Goal: Transaction & Acquisition: Subscribe to service/newsletter

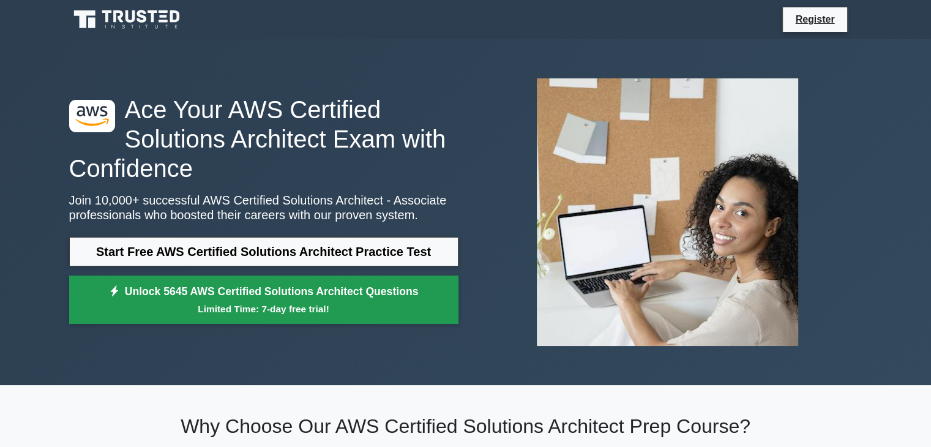
click at [365, 313] on small "Limited Time: 7-day free trial!" at bounding box center [263, 309] width 359 height 14
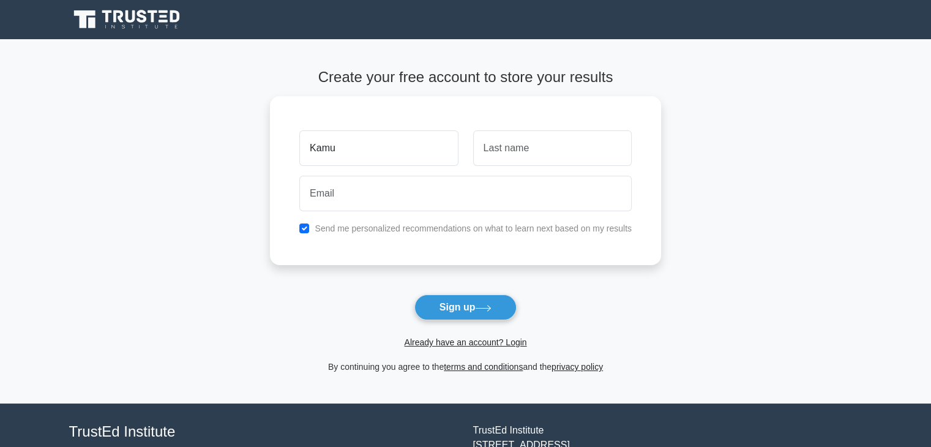
type input "Kamu"
type input "Jancsi"
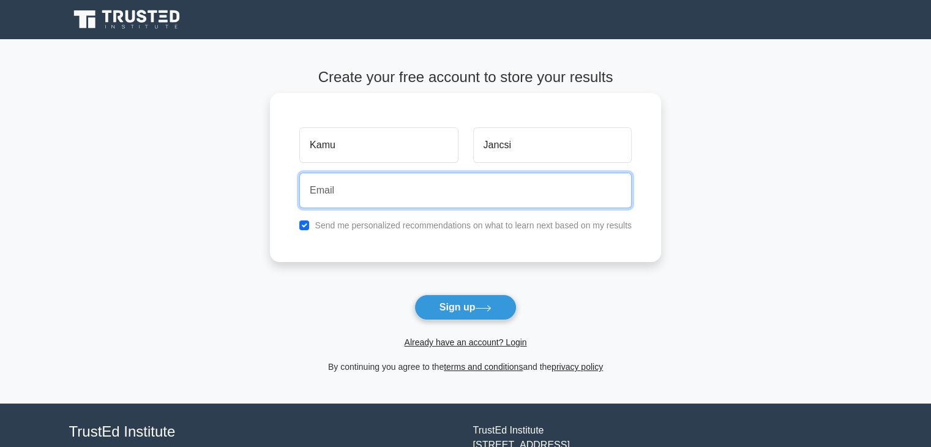
paste input "[EMAIL_ADDRESS][DOMAIN_NAME]"
type input "[EMAIL_ADDRESS][DOMAIN_NAME]"
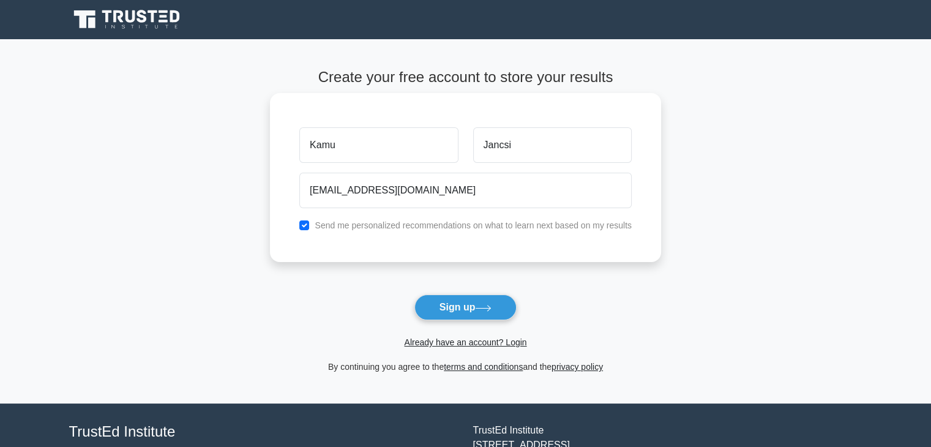
click at [502, 228] on label "Send me personalized recommendations on what to learn next based on my results" at bounding box center [472, 225] width 317 height 10
click at [307, 224] on input "checkbox" at bounding box center [304, 225] width 10 height 10
checkbox input "false"
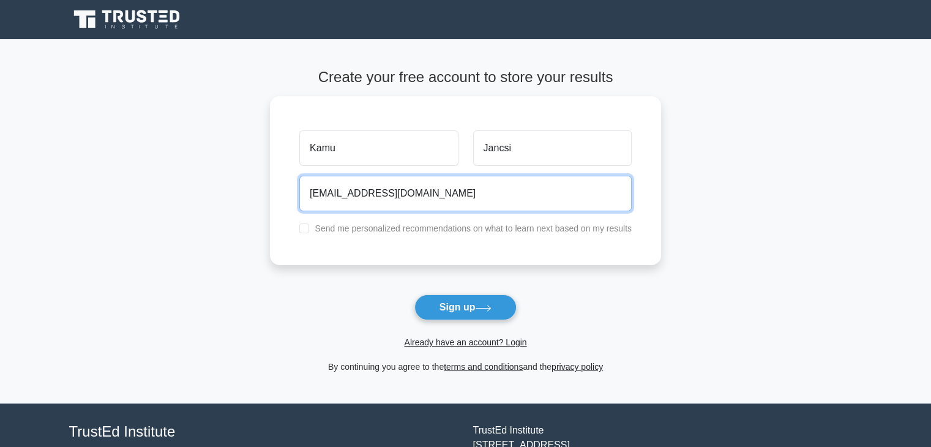
drag, startPoint x: 406, startPoint y: 185, endPoint x: 254, endPoint y: 183, distance: 152.4
click at [255, 183] on main "Create your free account to store your results [GEOGRAPHIC_DATA] Jancsi [EMAIL_…" at bounding box center [465, 221] width 931 height 364
paste input "roles61161@aiwanlab"
type input "[EMAIL_ADDRESS][DOMAIN_NAME]"
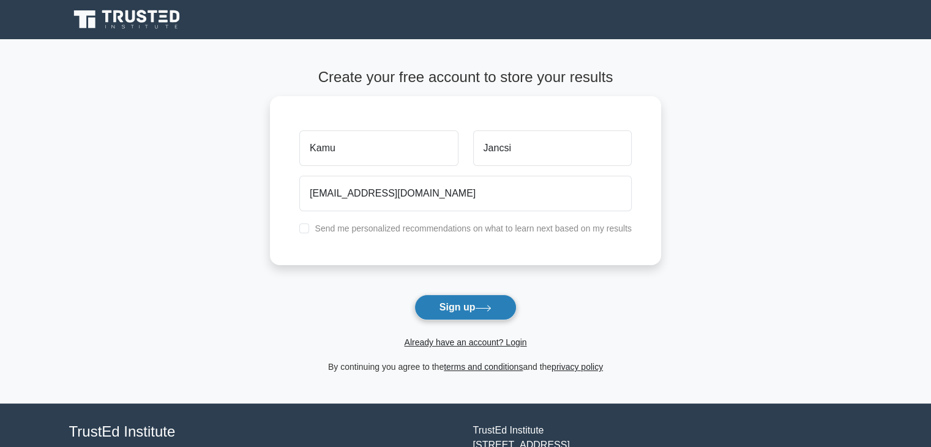
click at [455, 307] on button "Sign up" at bounding box center [465, 307] width 103 height 26
